Goal: Task Accomplishment & Management: Use online tool/utility

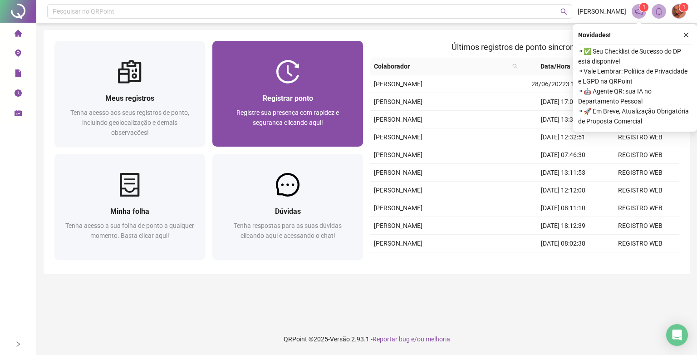
click at [345, 139] on div "Registrar ponto Registre sua presença com rapidez e segurança clicando aqui!" at bounding box center [287, 115] width 151 height 63
click at [314, 81] on div at bounding box center [287, 72] width 151 height 24
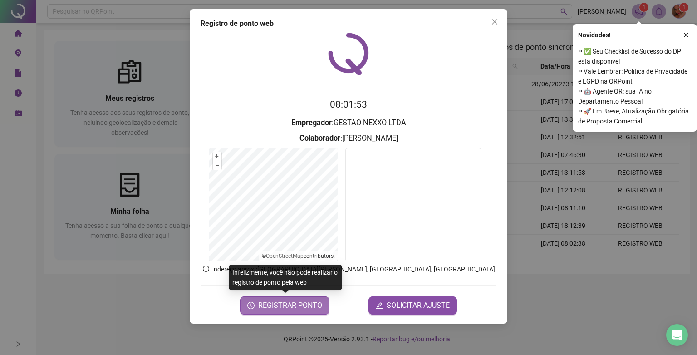
click at [307, 313] on button "REGISTRAR PONTO" at bounding box center [284, 305] width 89 height 18
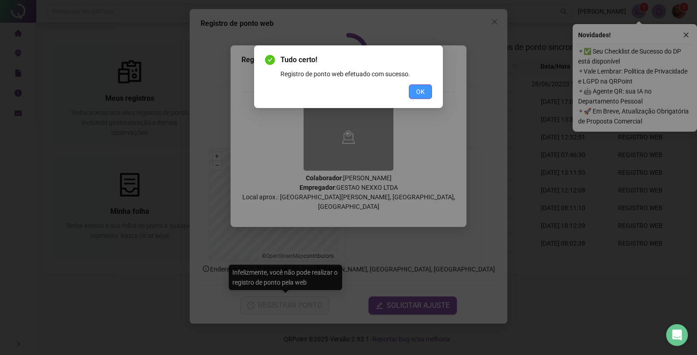
click at [421, 88] on span "OK" at bounding box center [420, 92] width 9 height 10
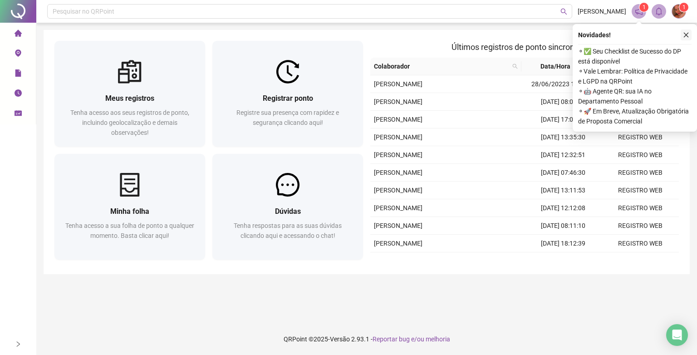
click at [688, 32] on icon "close" at bounding box center [686, 35] width 6 height 6
